Goal: Task Accomplishment & Management: Manage account settings

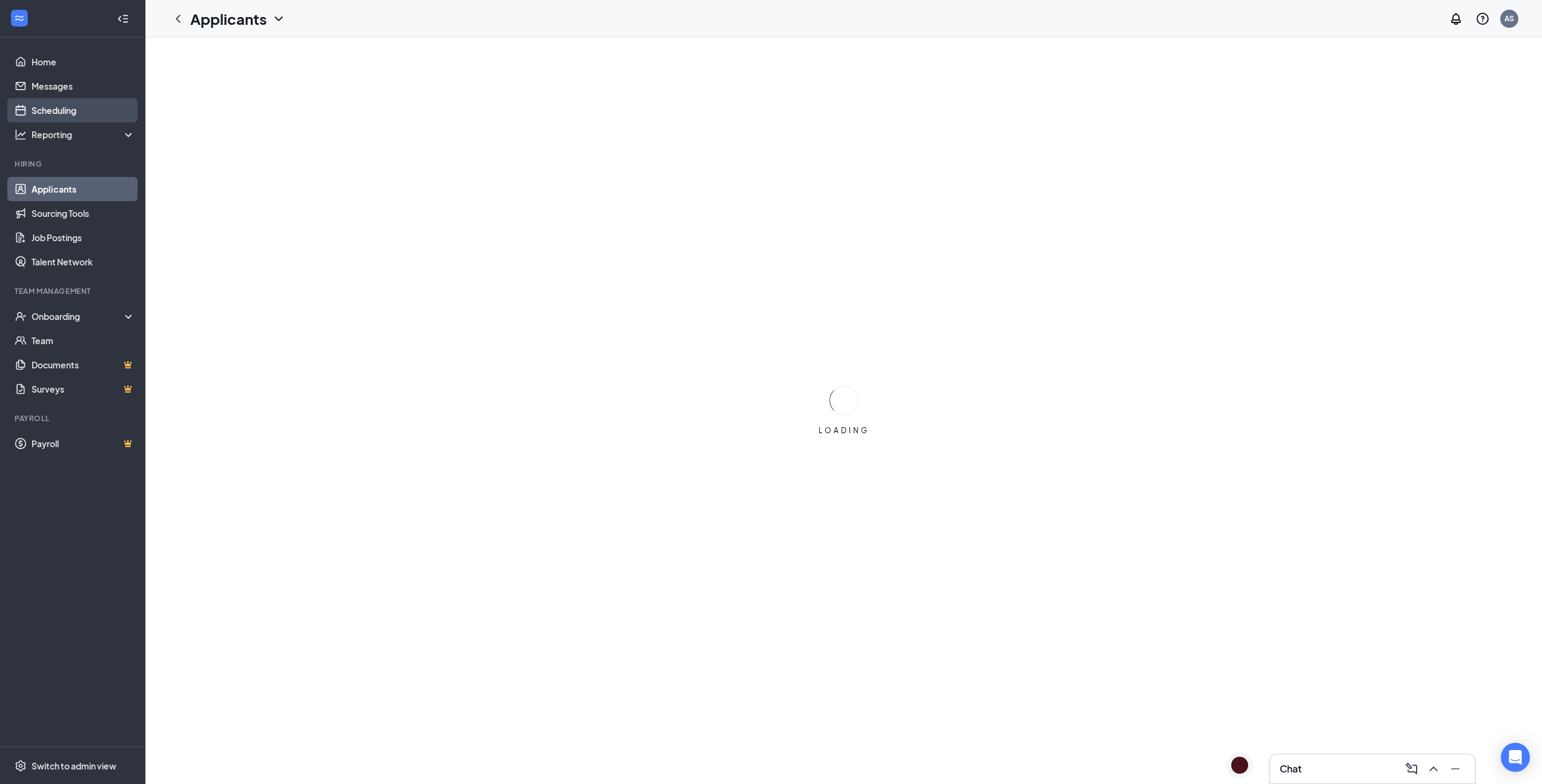
click at [51, 108] on link "Scheduling" at bounding box center [83, 110] width 104 height 24
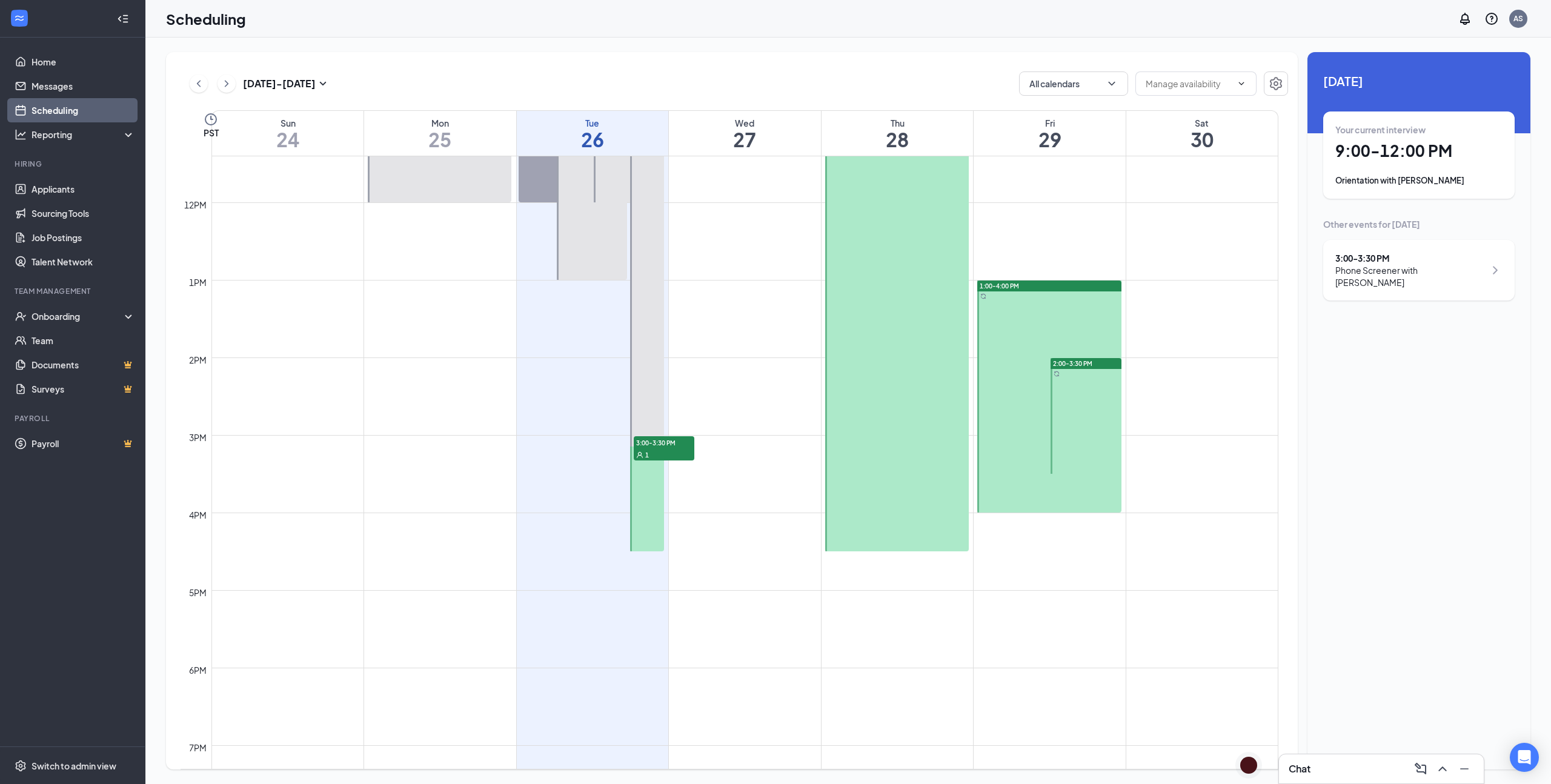
scroll to position [936, 0]
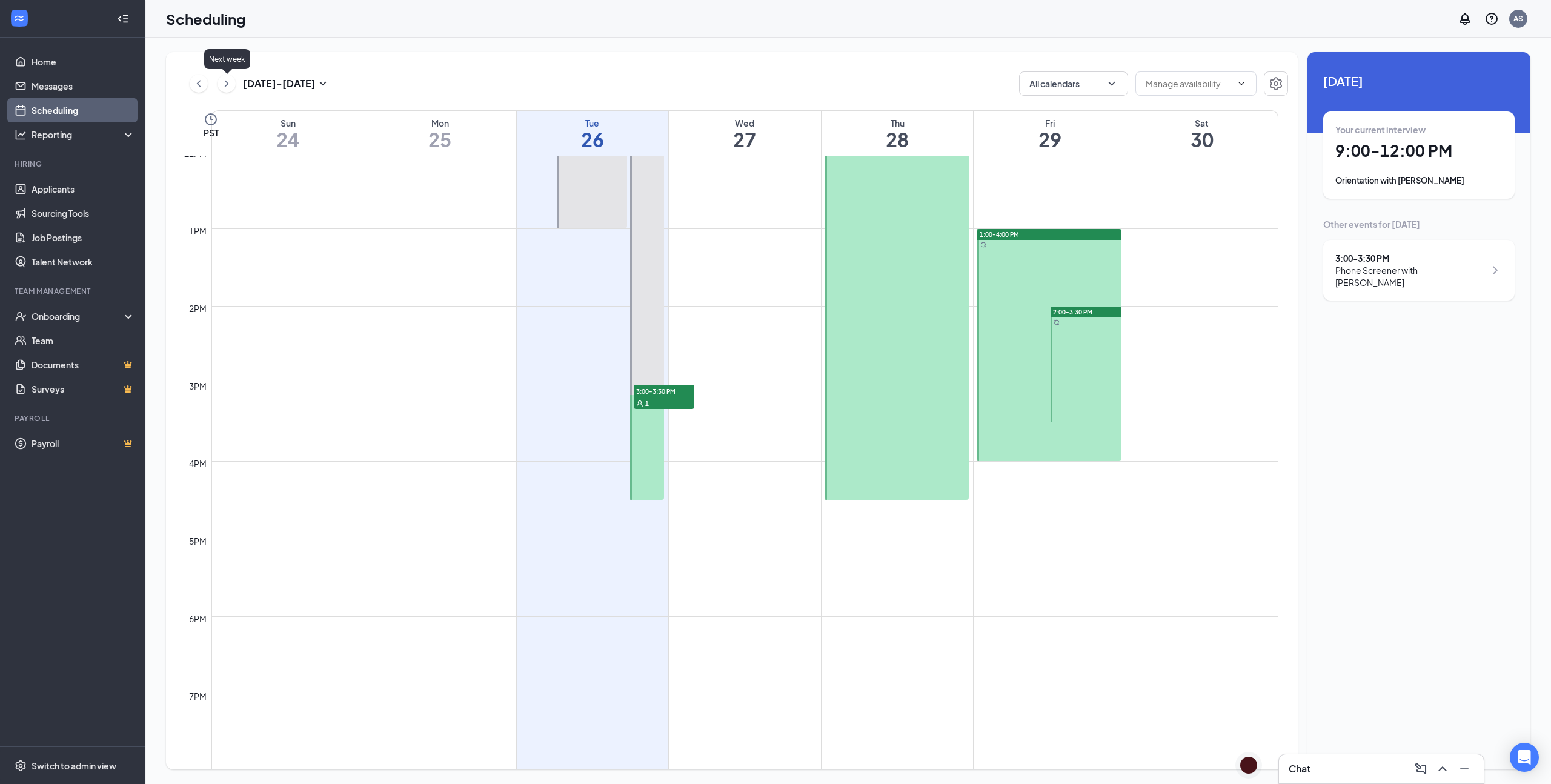
click at [230, 82] on icon "ChevronRight" at bounding box center [226, 84] width 12 height 15
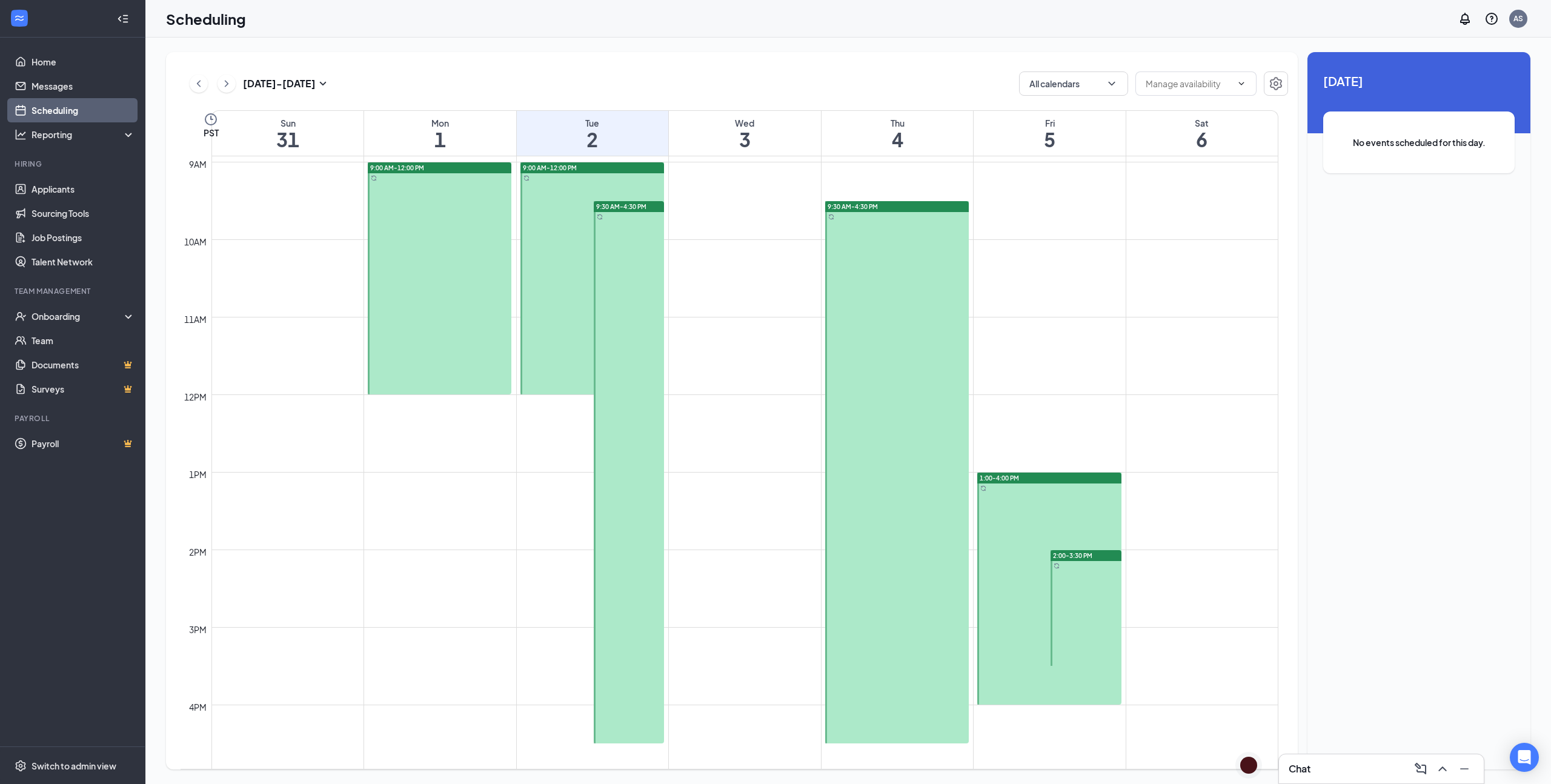
scroll to position [678, 0]
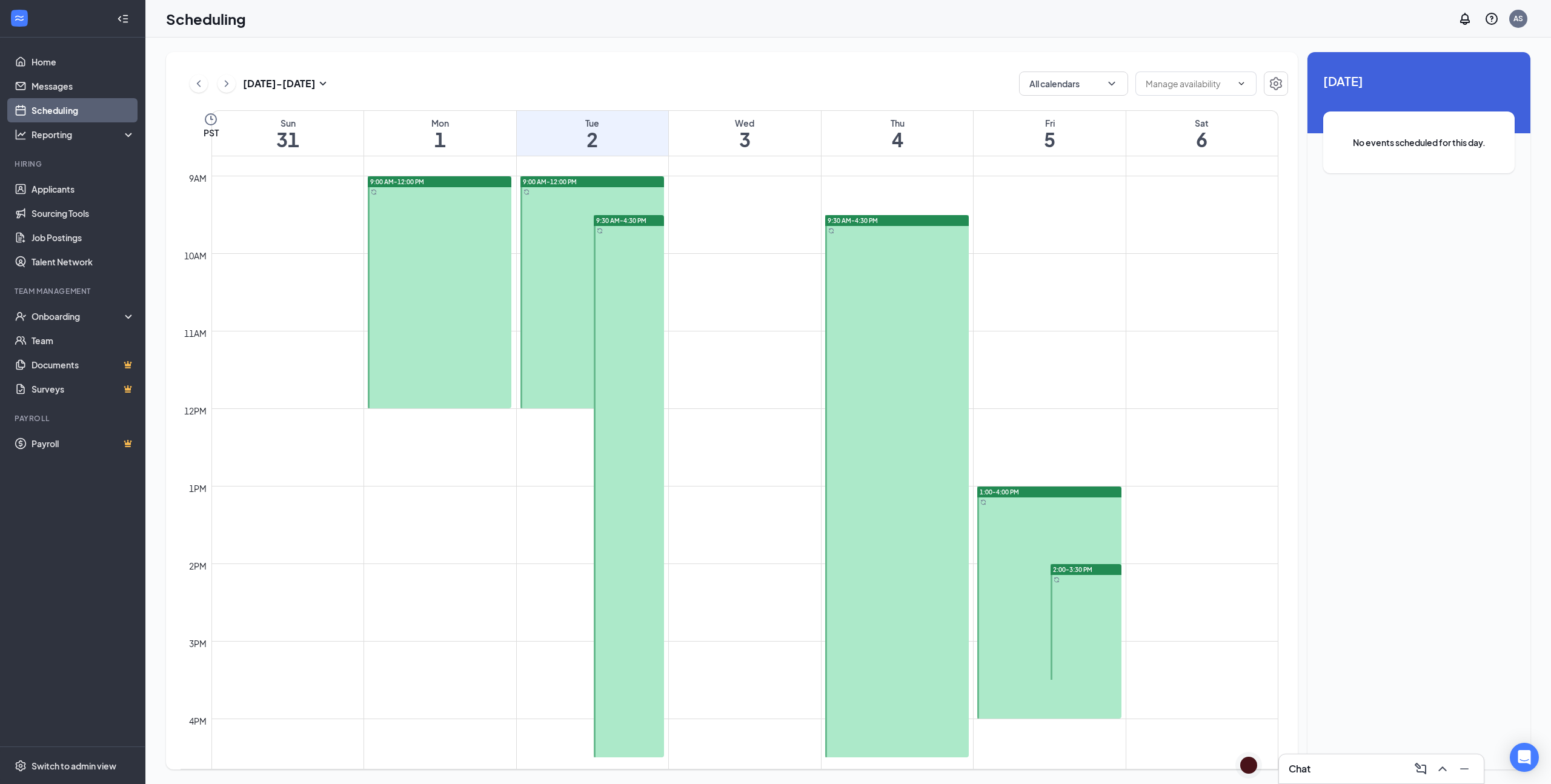
click at [641, 414] on div at bounding box center [629, 486] width 70 height 542
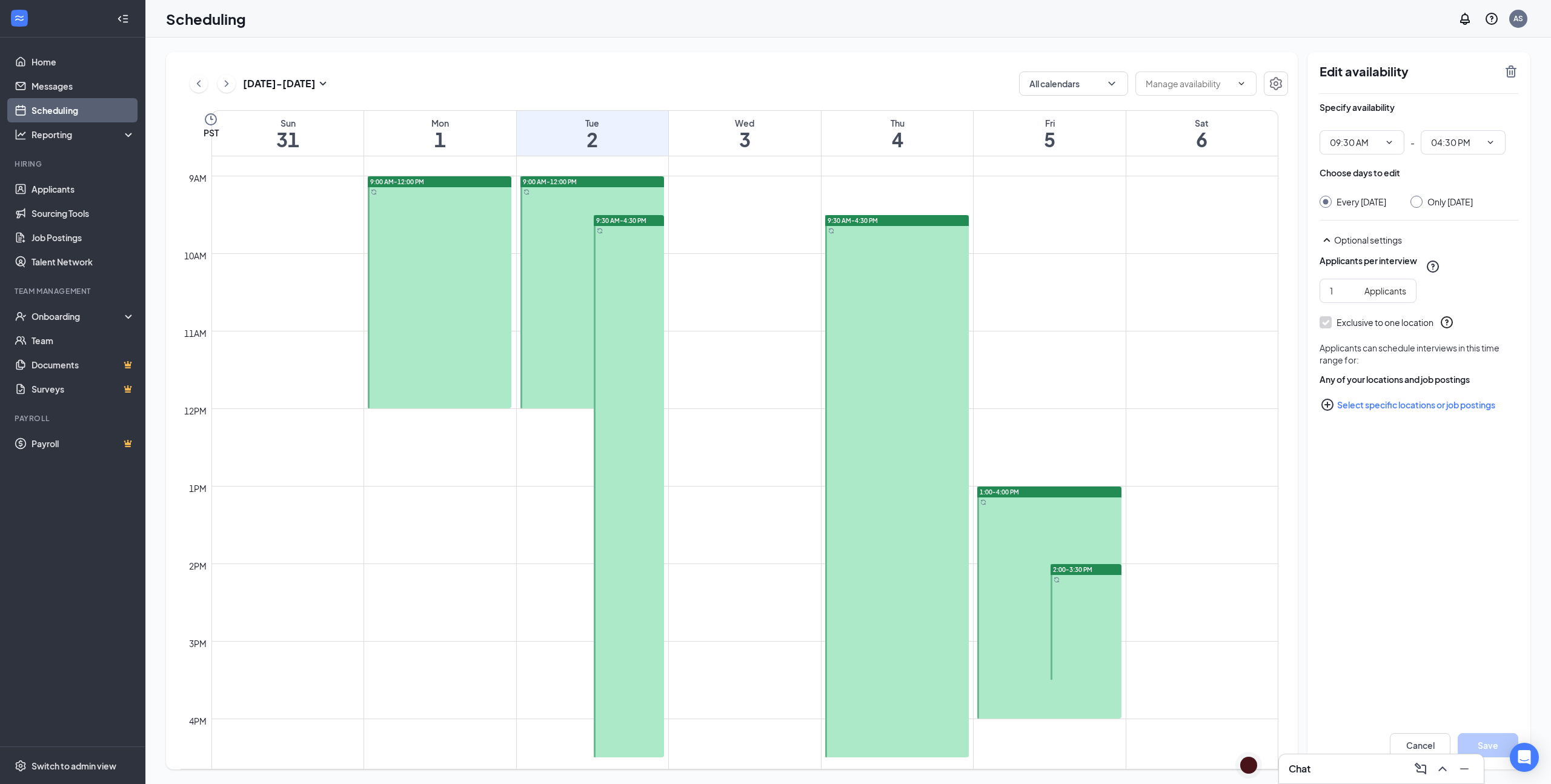
type input "09:30 AM"
type input "04:30 PM"
click at [1266, 11] on div "Scheduling AS" at bounding box center [848, 18] width 1406 height 38
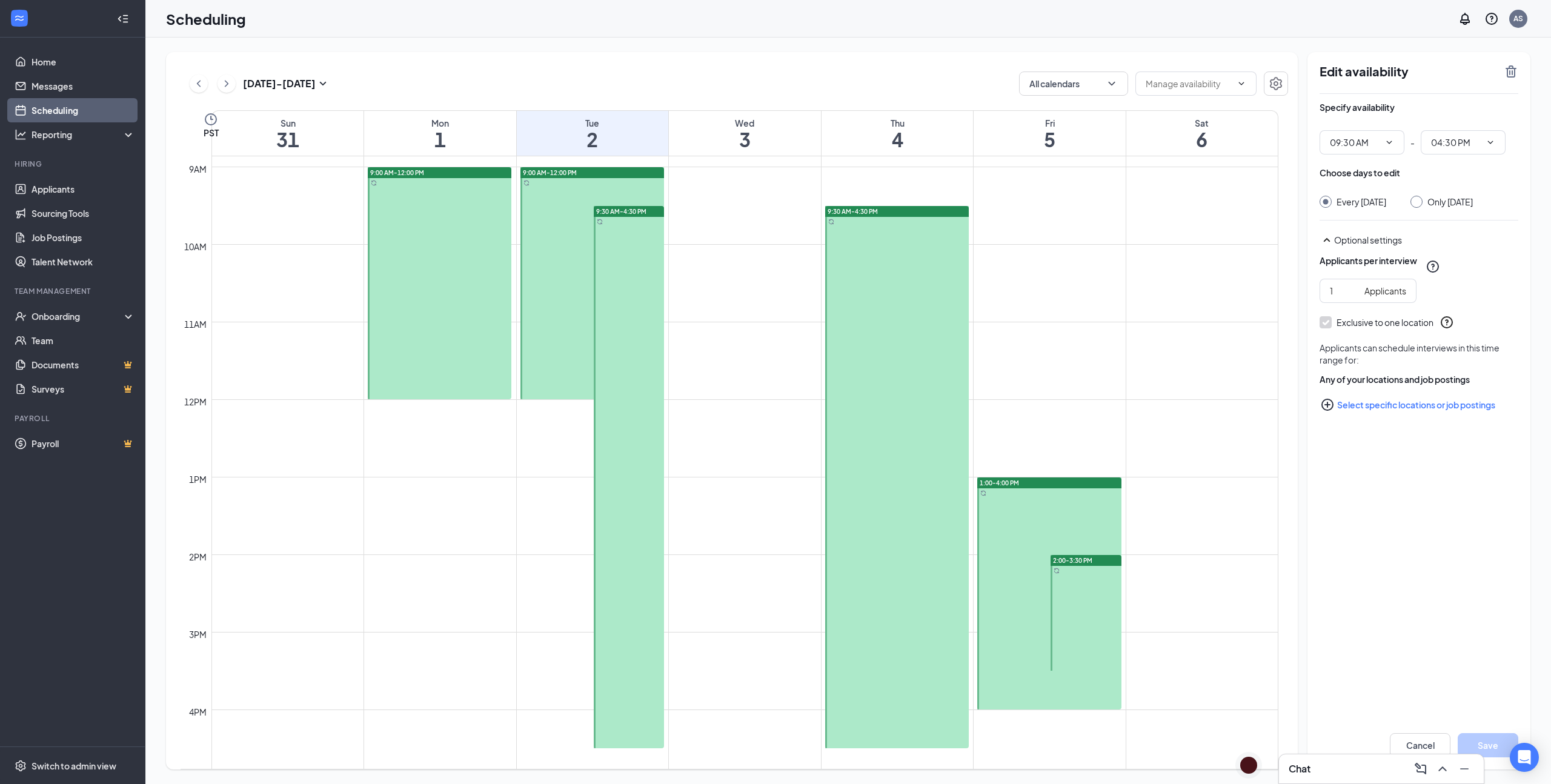
click at [199, 89] on icon "ChevronLeft" at bounding box center [198, 84] width 12 height 15
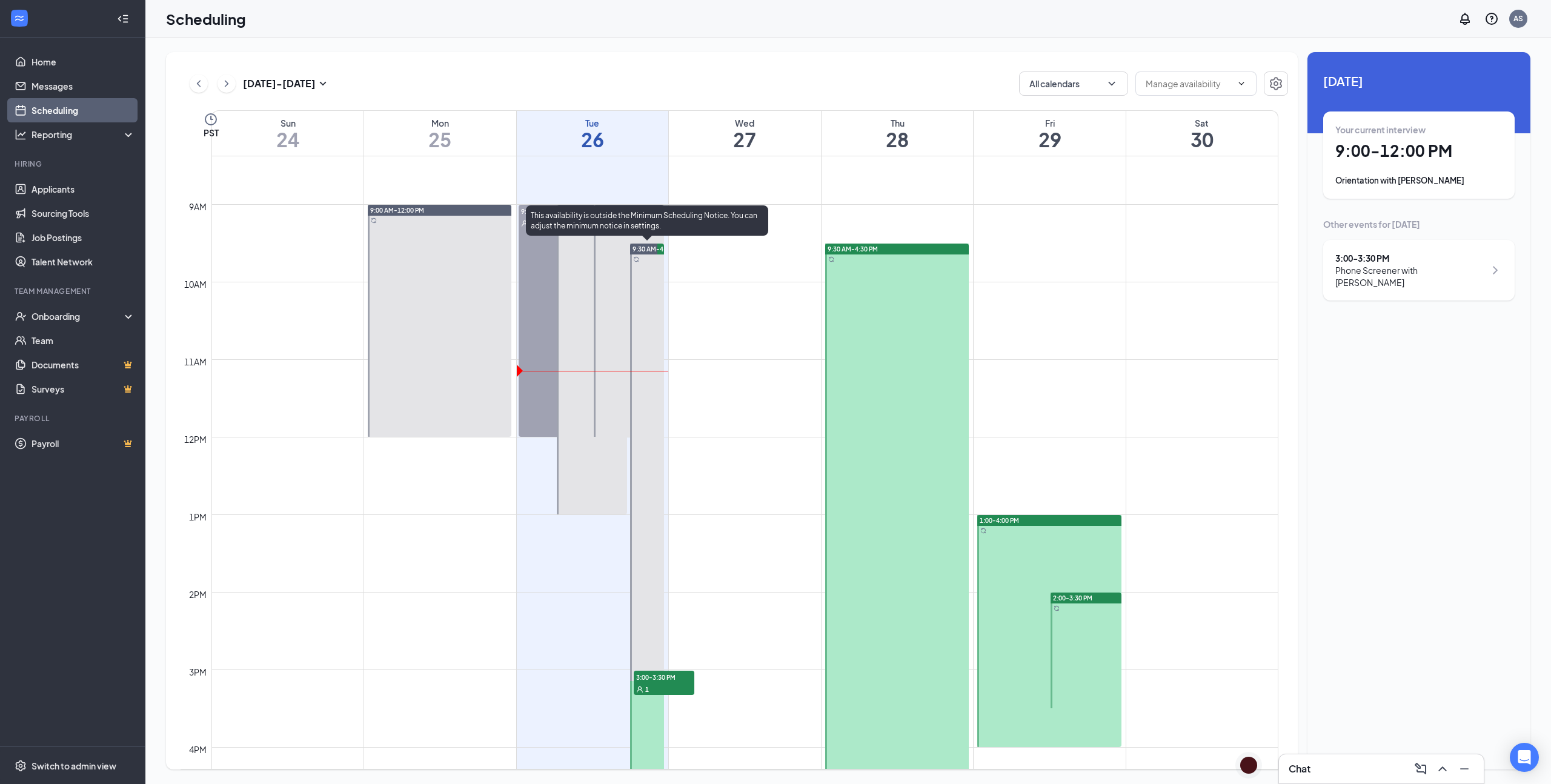
scroll to position [651, 0]
click at [233, 87] on button at bounding box center [227, 84] width 18 height 18
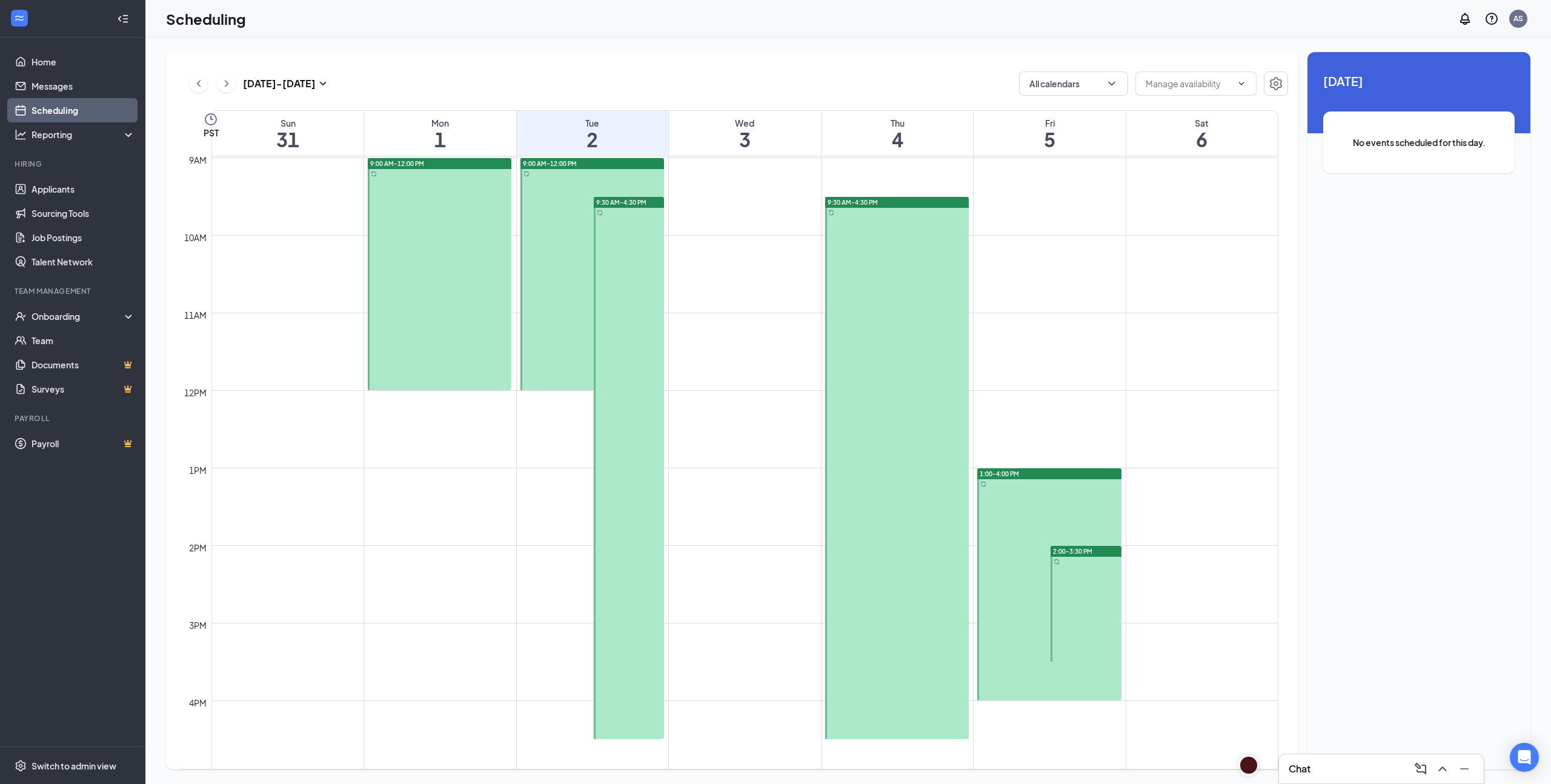
scroll to position [677, 0]
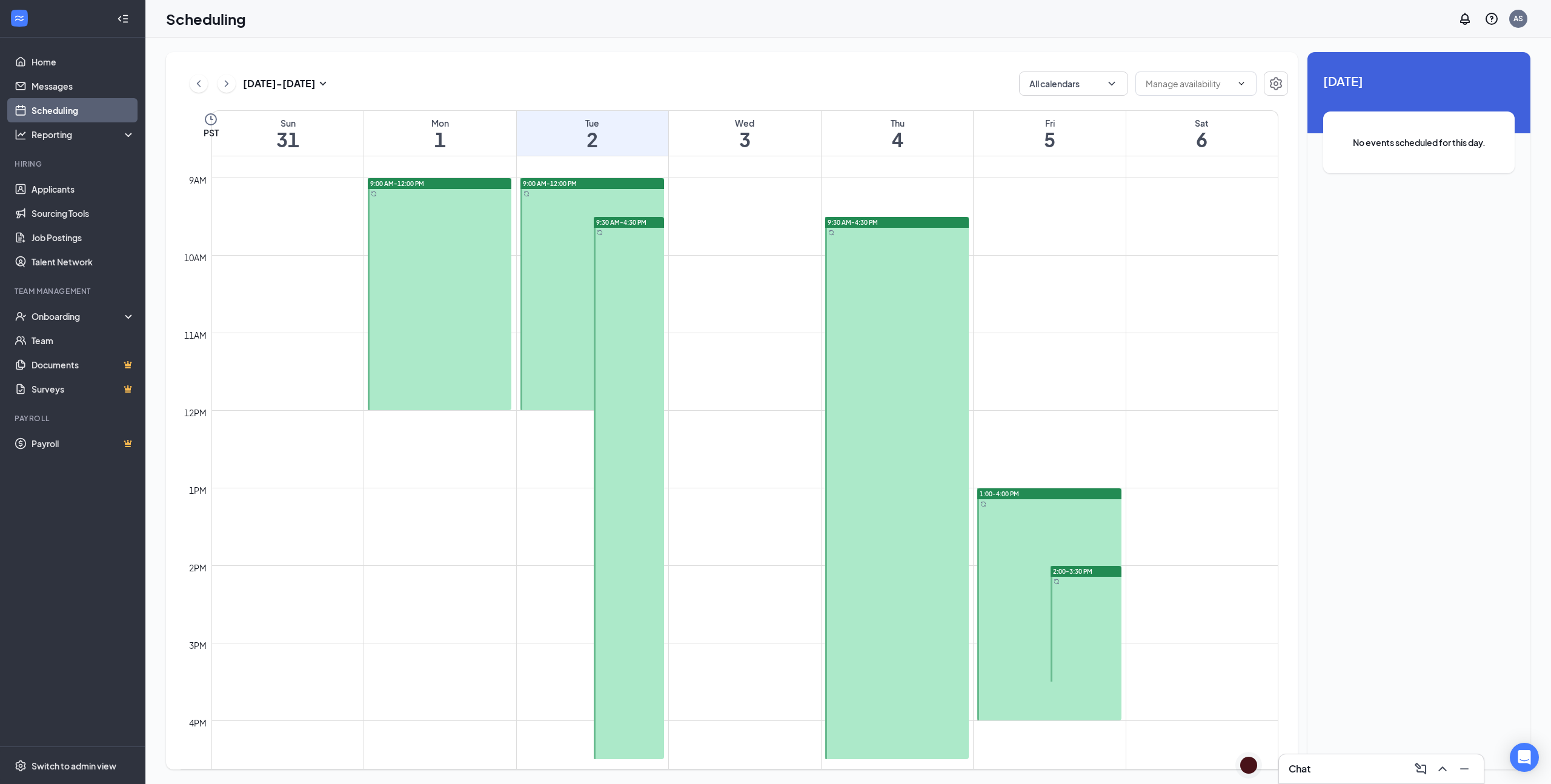
click at [781, 58] on div "[DATE] - [DATE] All calendars PST Sun 31 Mon 1 Tue 2 Wed 3 Thu 4 Fri 5 Sat 6 12…" at bounding box center [732, 411] width 1132 height 717
